Goal: Register for event/course

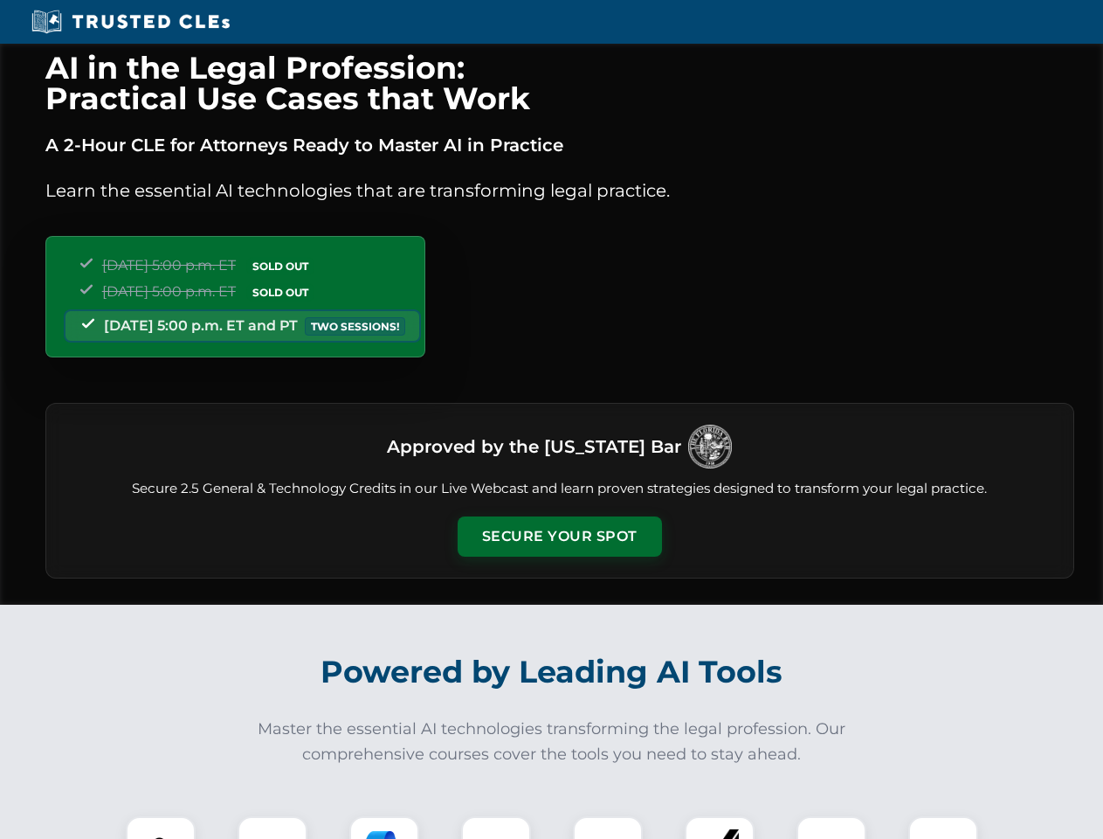
click at [559, 536] on button "Secure Your Spot" at bounding box center [560, 536] width 204 height 40
click at [161, 827] on img at bounding box center [160, 850] width 51 height 51
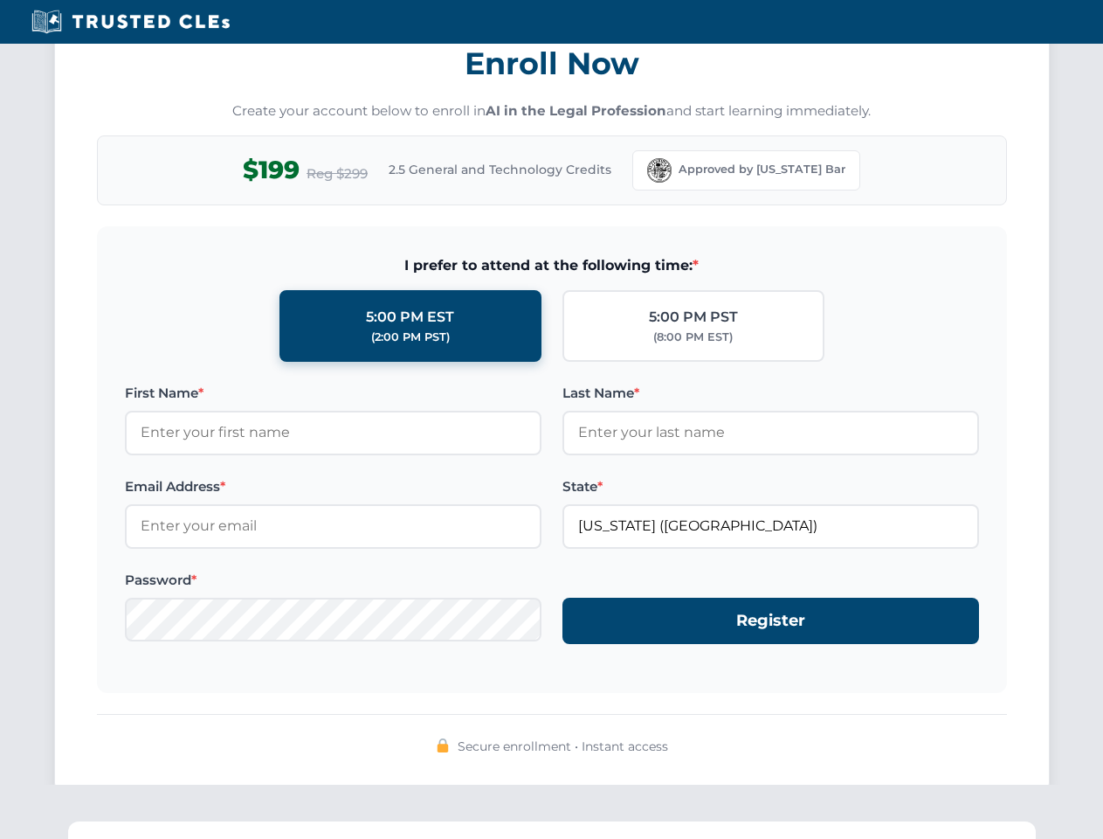
scroll to position [1715, 0]
